Goal: Information Seeking & Learning: Learn about a topic

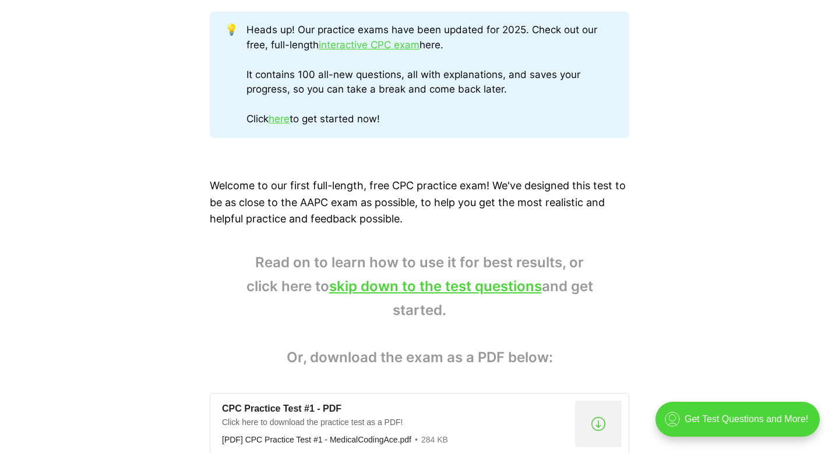
scroll to position [630, 0]
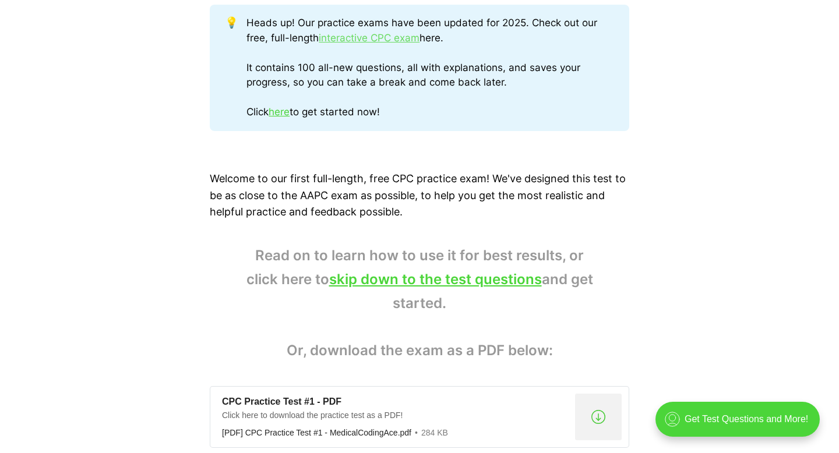
click at [378, 39] on link "interactive CPC exam" at bounding box center [369, 38] width 101 height 12
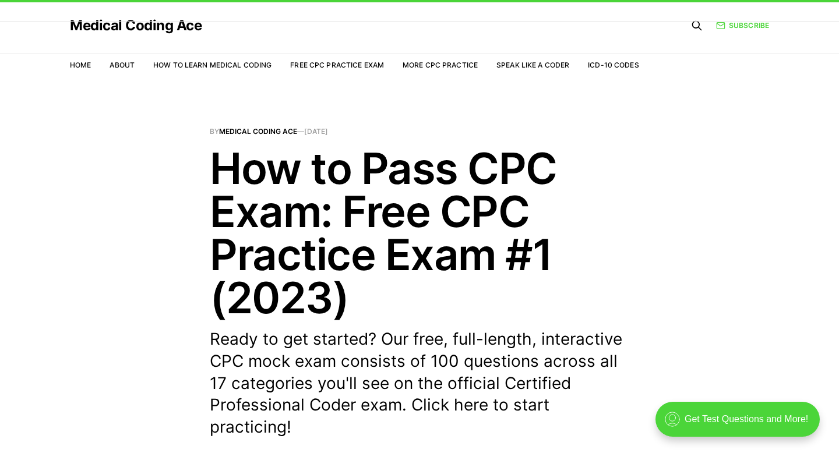
scroll to position [0, 0]
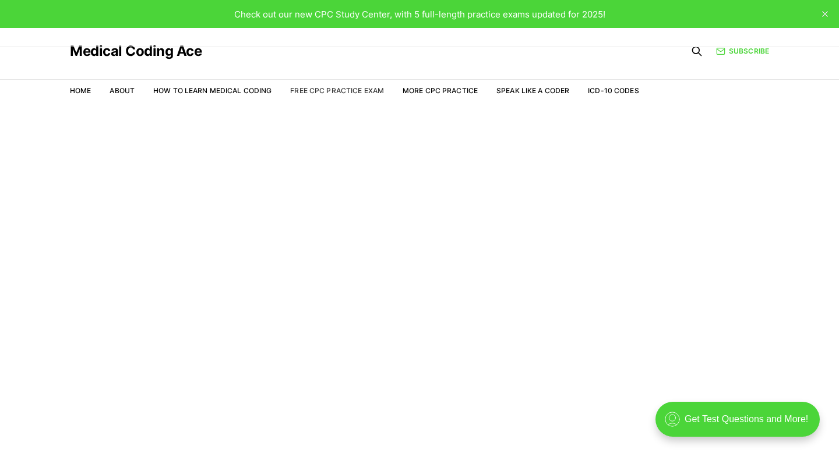
click at [356, 91] on link "Free CPC Practice Exam" at bounding box center [337, 90] width 94 height 9
click at [432, 93] on link "More CPC Practice" at bounding box center [440, 90] width 75 height 9
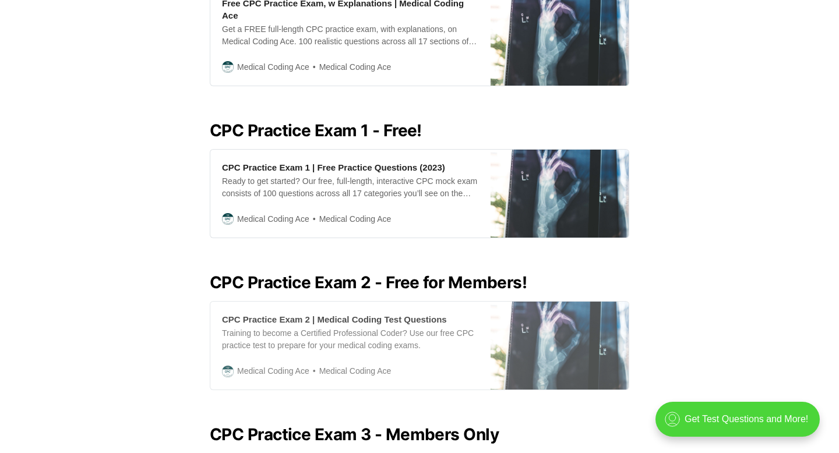
scroll to position [534, 0]
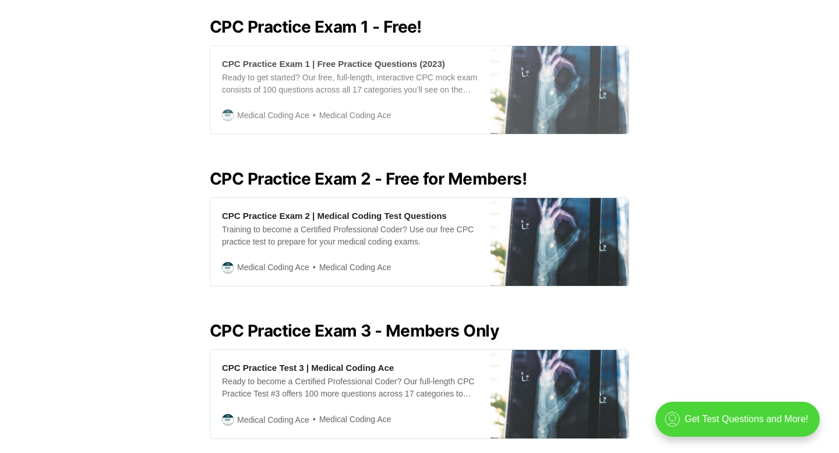
click at [322, 72] on div "Ready to get started? Our free, full-length, interactive CPC mock exam consists…" at bounding box center [350, 84] width 257 height 24
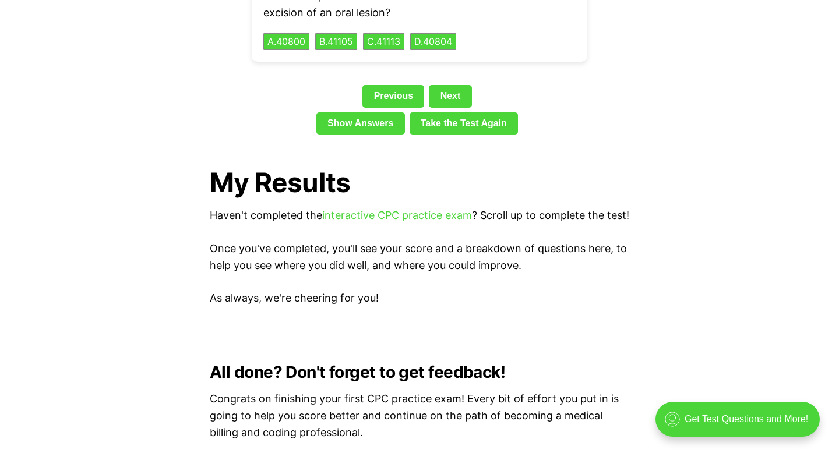
scroll to position [2903, 0]
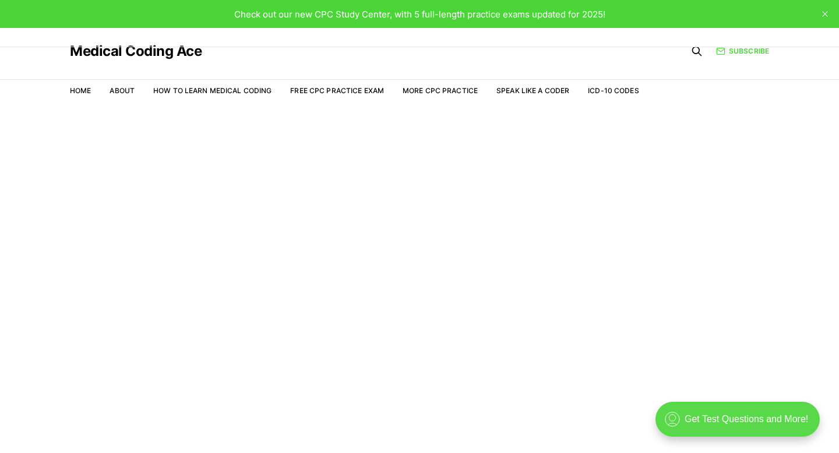
click at [738, 422] on div ".cls-1{fill:none;stroke:currentColor;stroke-linecap:round;stroke-linejoin:round…" at bounding box center [737, 419] width 164 height 35
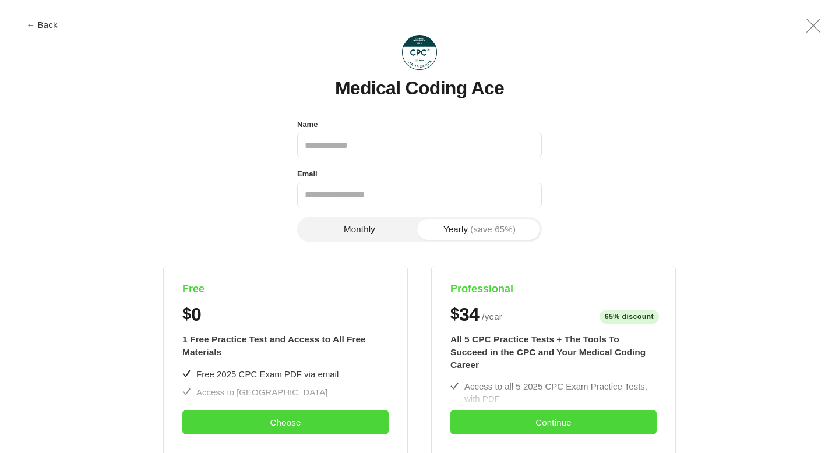
click at [808, 26] on icon ".a{fill:none;stroke:currentColor;stroke-linecap:round;stroke-linejoin:round;str…" at bounding box center [813, 26] width 28 height 28
